Goal: Task Accomplishment & Management: Manage account settings

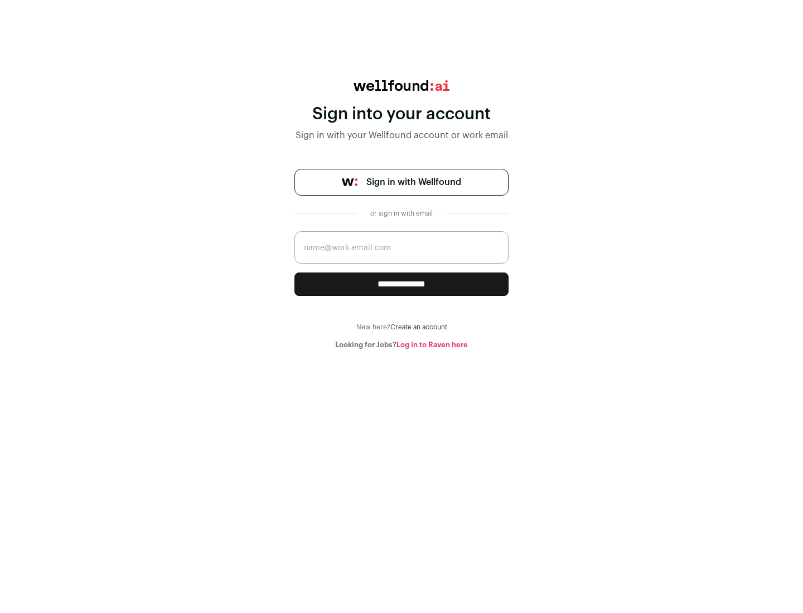
click at [413, 182] on span "Sign in with Wellfound" at bounding box center [413, 182] width 95 height 13
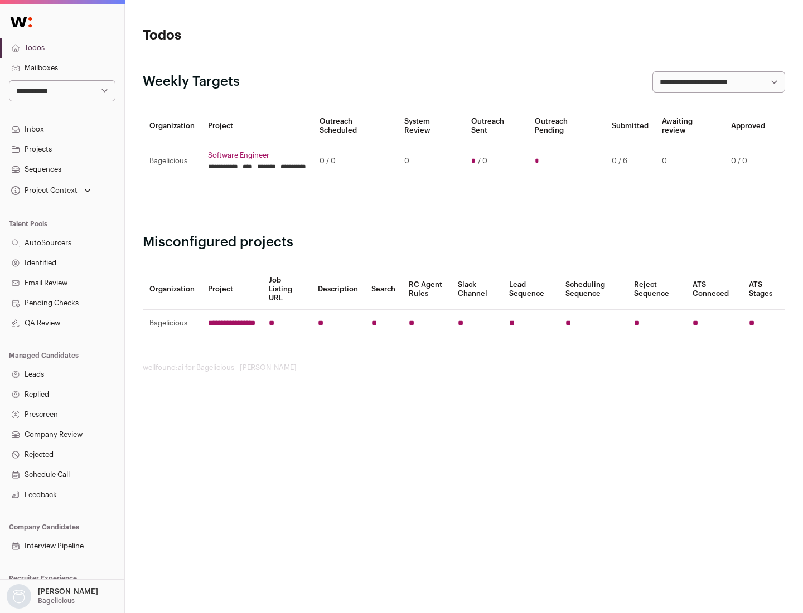
click at [62, 149] on link "Projects" at bounding box center [62, 149] width 124 height 20
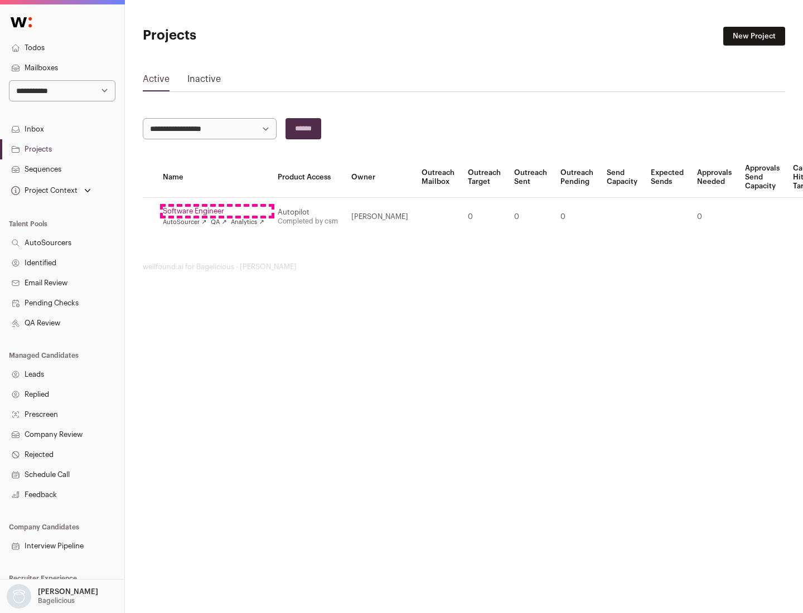
click at [217, 211] on link "Software Engineer" at bounding box center [213, 211] width 101 height 9
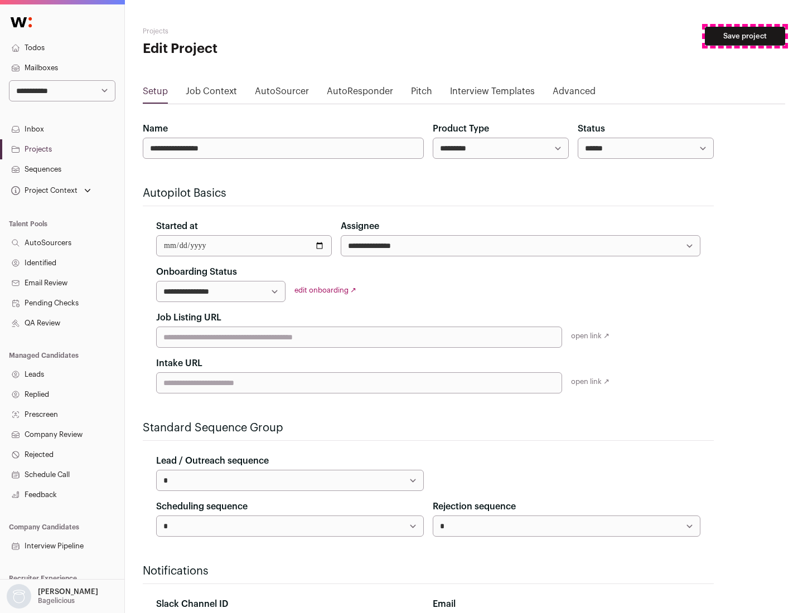
click at [745, 36] on button "Save project" at bounding box center [745, 36] width 80 height 19
